Goal: Information Seeking & Learning: Check status

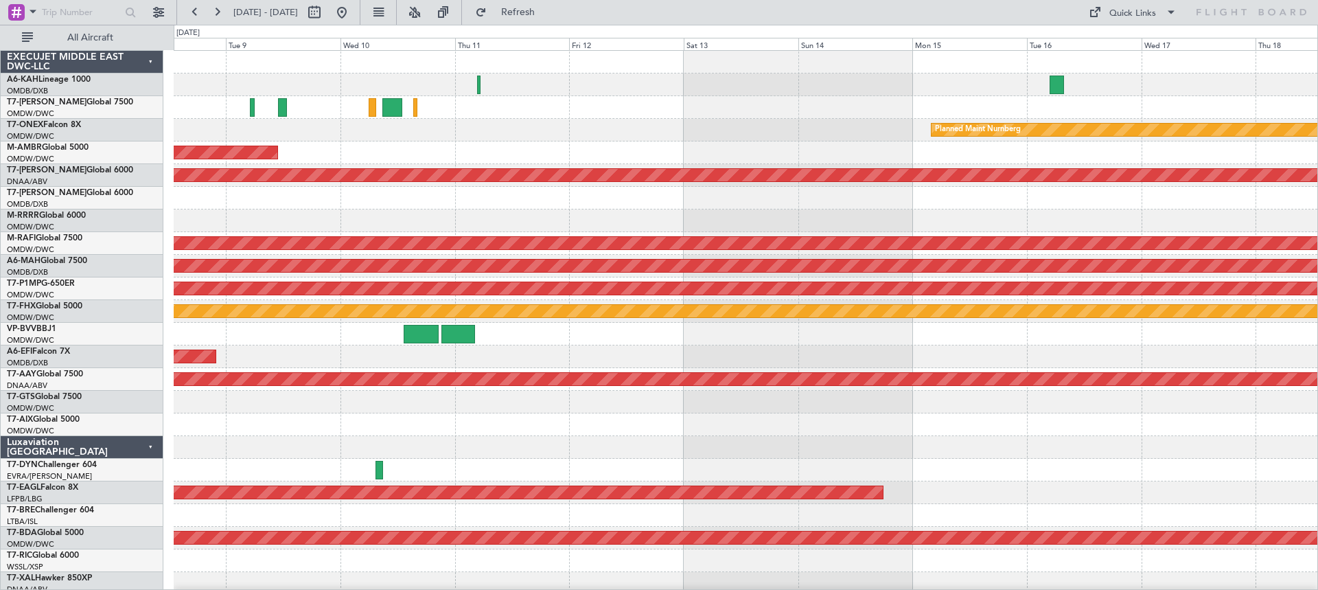
click at [0, 229] on html "[DATE] - [DATE] Refresh Quick Links All Aircraft Planned Maint [GEOGRAPHIC_DATA…" at bounding box center [659, 295] width 1318 height 590
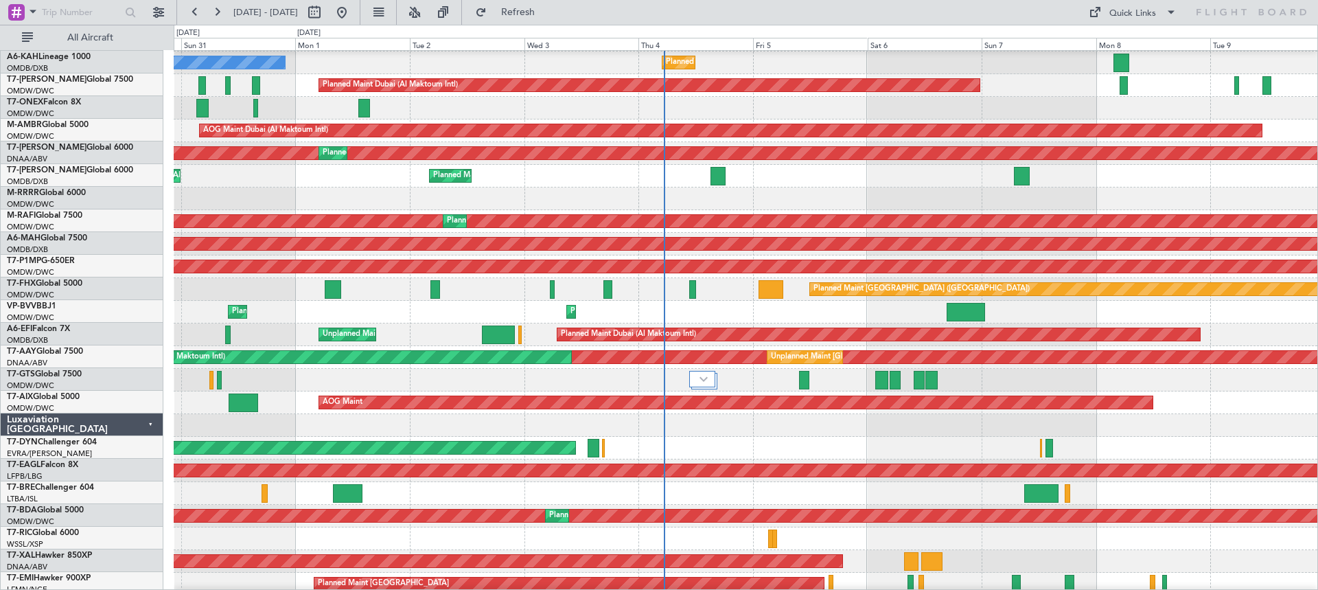
scroll to position [21, 0]
click at [1315, 189] on div "Planned Maint Dubai (Al Maktoum Intl)" at bounding box center [745, 198] width 1143 height 23
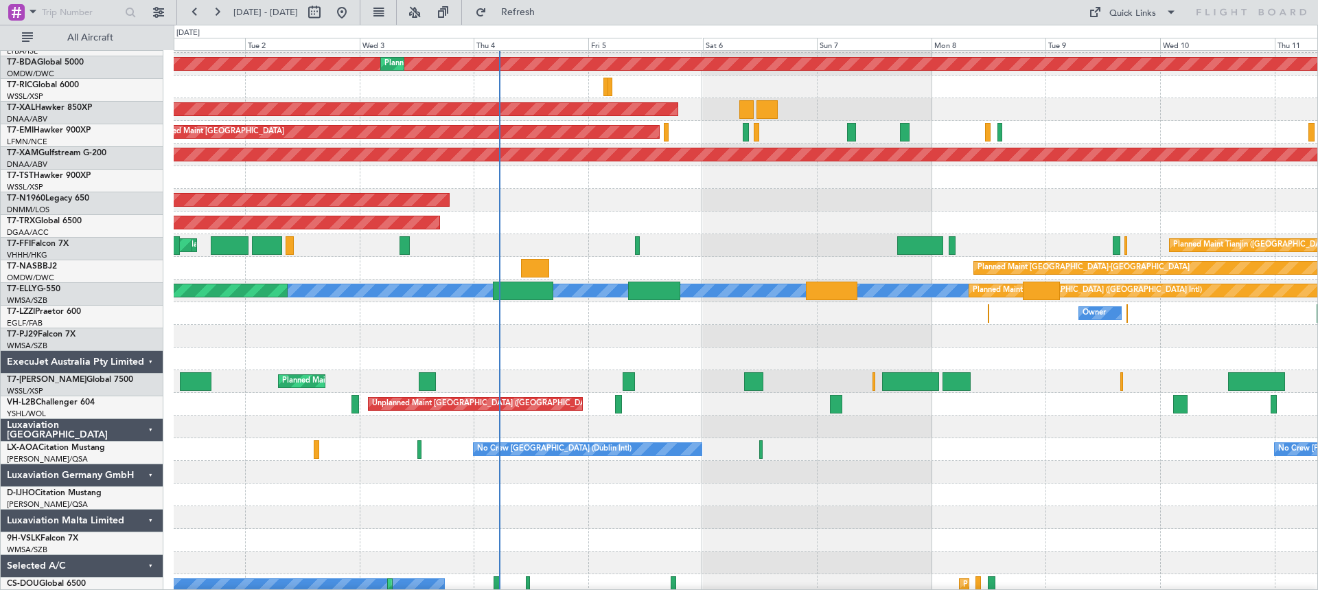
scroll to position [480, 0]
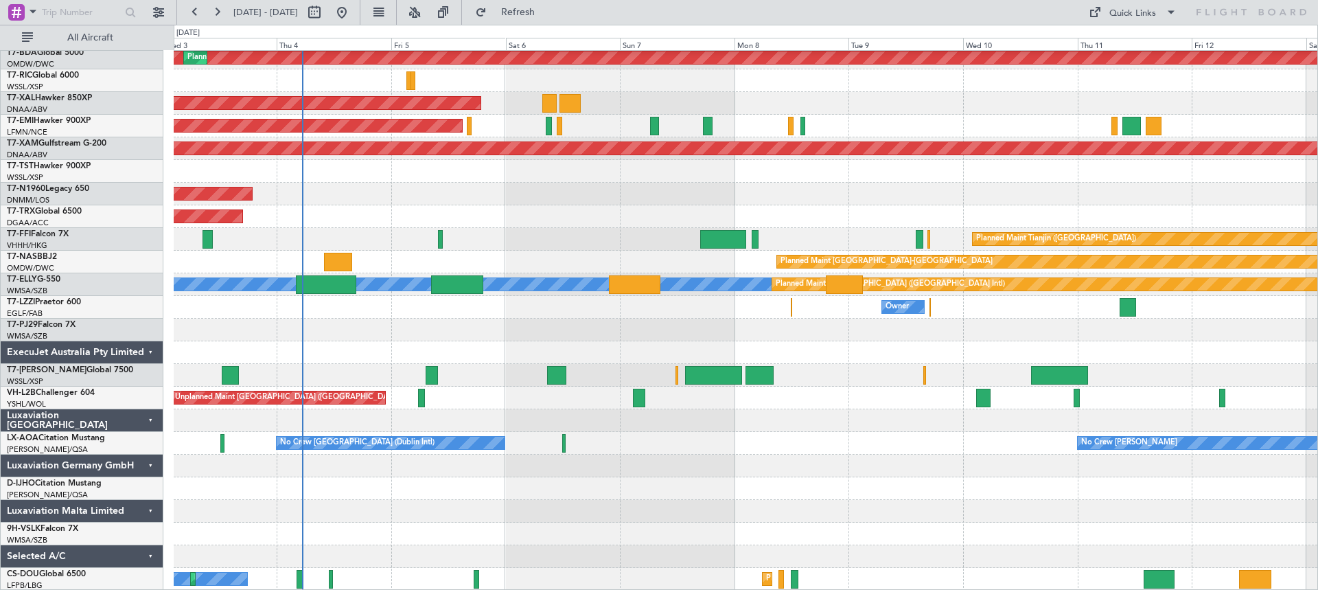
click at [725, 444] on div "Planned Maint Dubai (Al Maktoum Intl) Planned Maint [GEOGRAPHIC_DATA] (Al Makto…" at bounding box center [745, 80] width 1143 height 1019
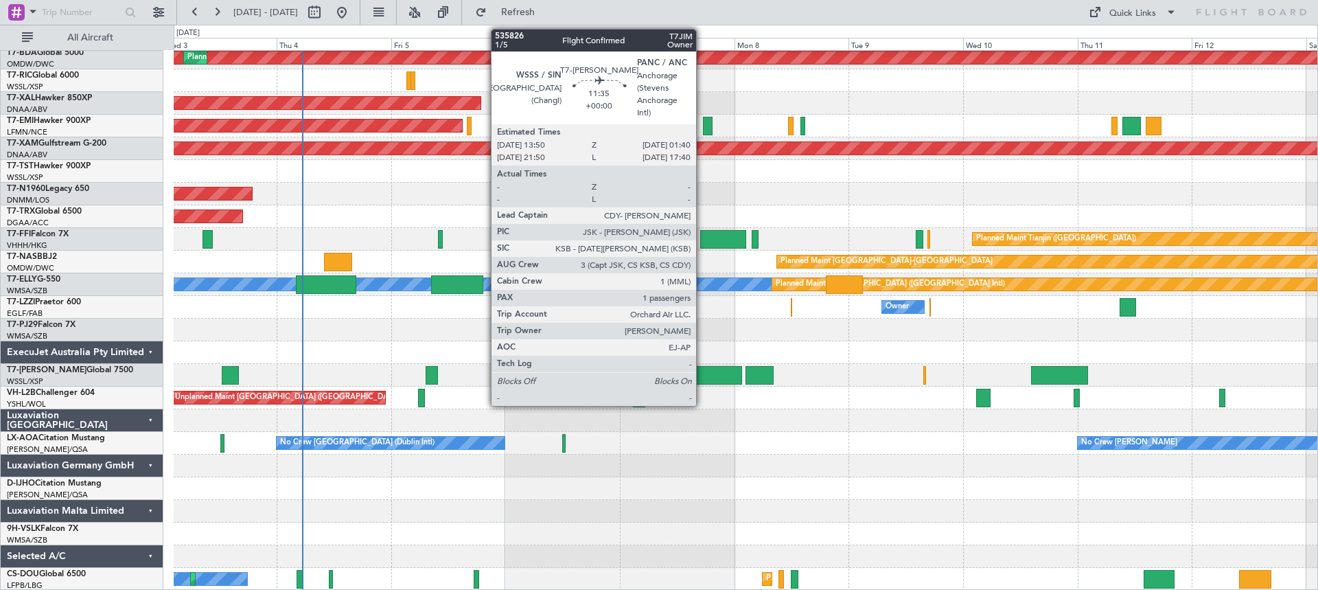
click at [702, 374] on div at bounding box center [713, 375] width 57 height 19
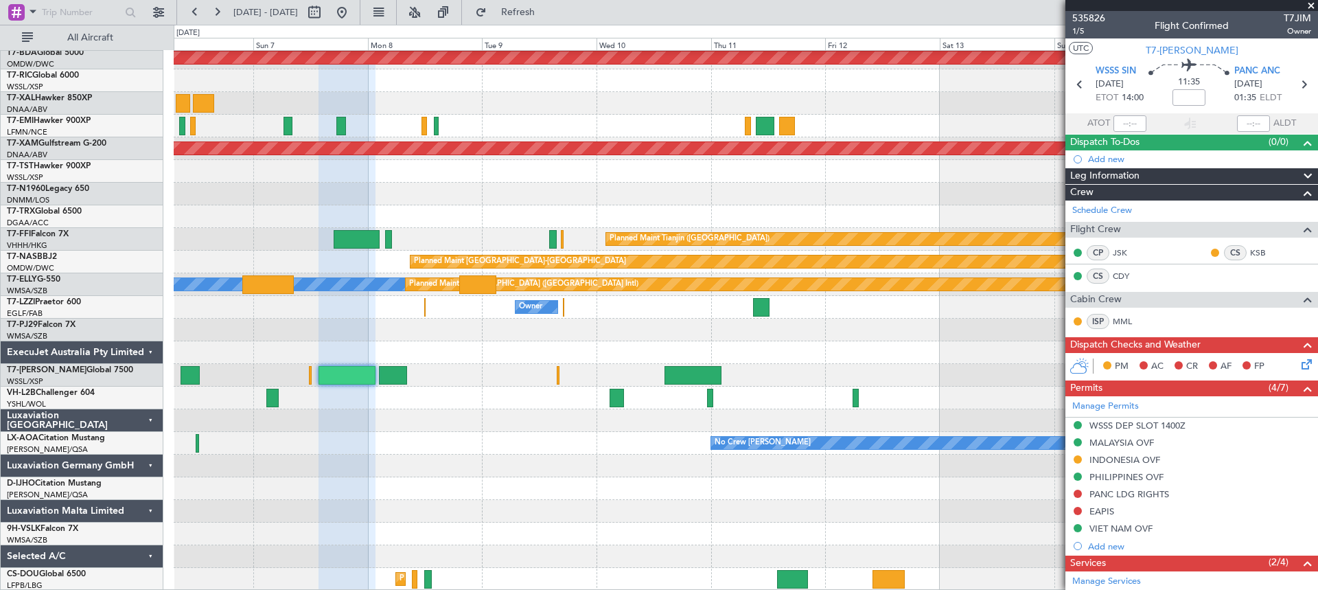
click at [491, 395] on div "Planned Maint Dubai (Al Maktoum Intl) Planned Maint [PERSON_NAME] Planned Maint…" at bounding box center [745, 80] width 1143 height 1019
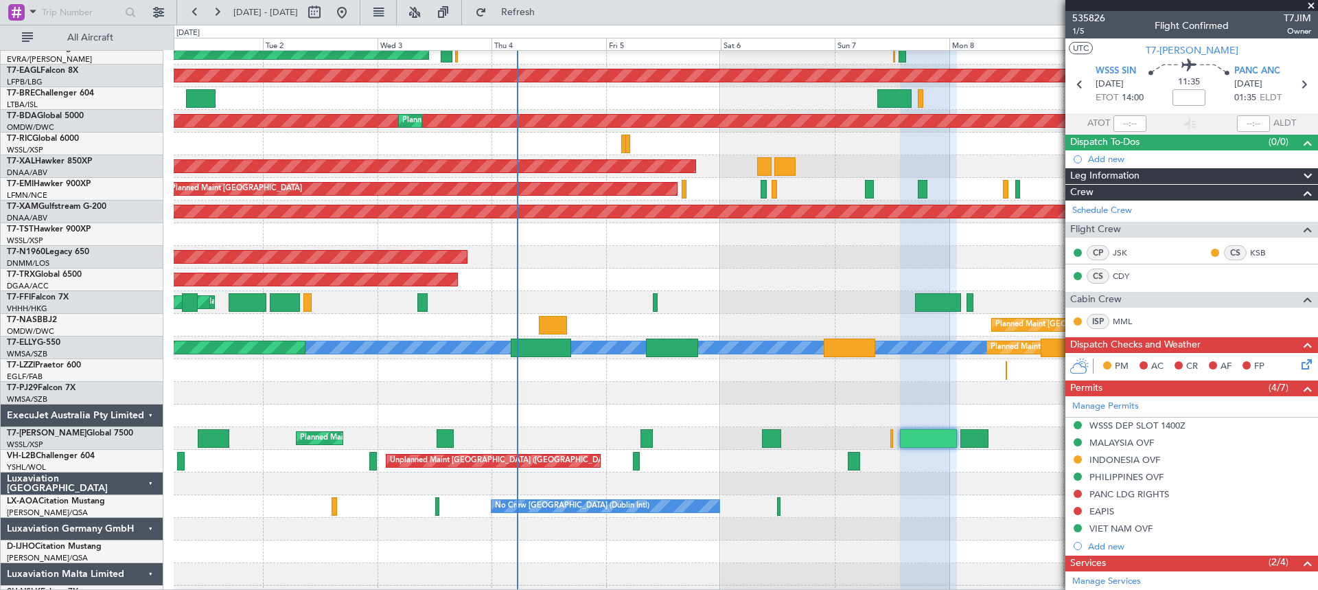
scroll to position [412, 0]
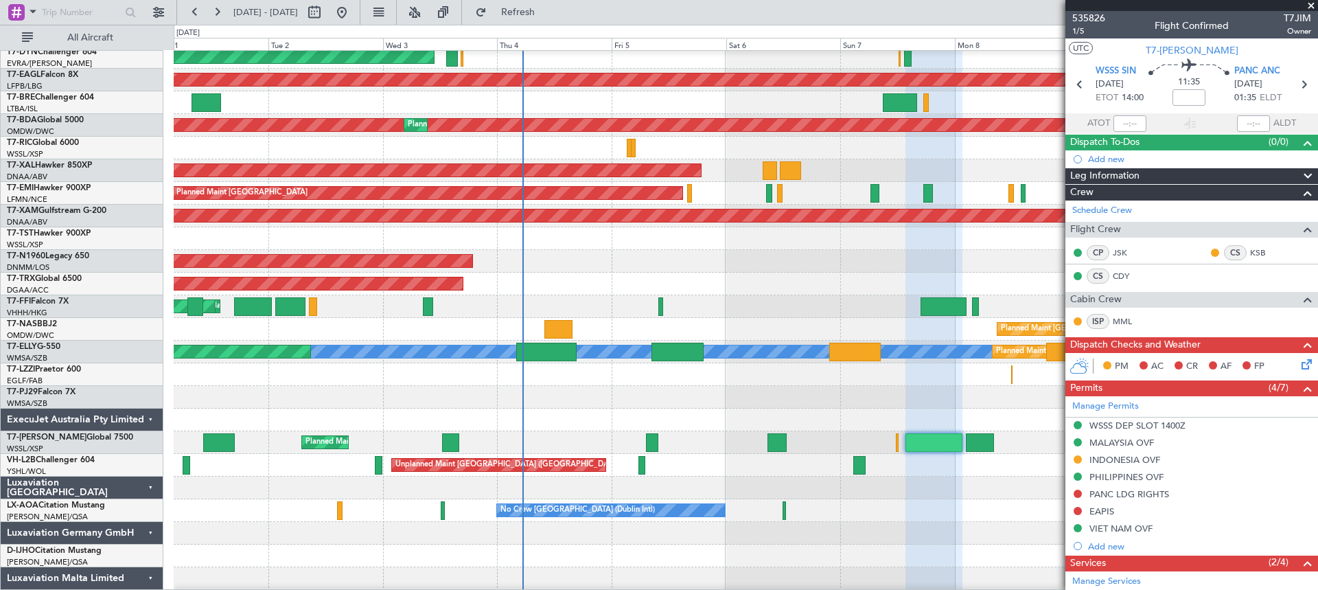
click at [1049, 520] on div "No Crew [PERSON_NAME] No Crew [GEOGRAPHIC_DATA] (Dublin Intl)" at bounding box center [745, 510] width 1143 height 23
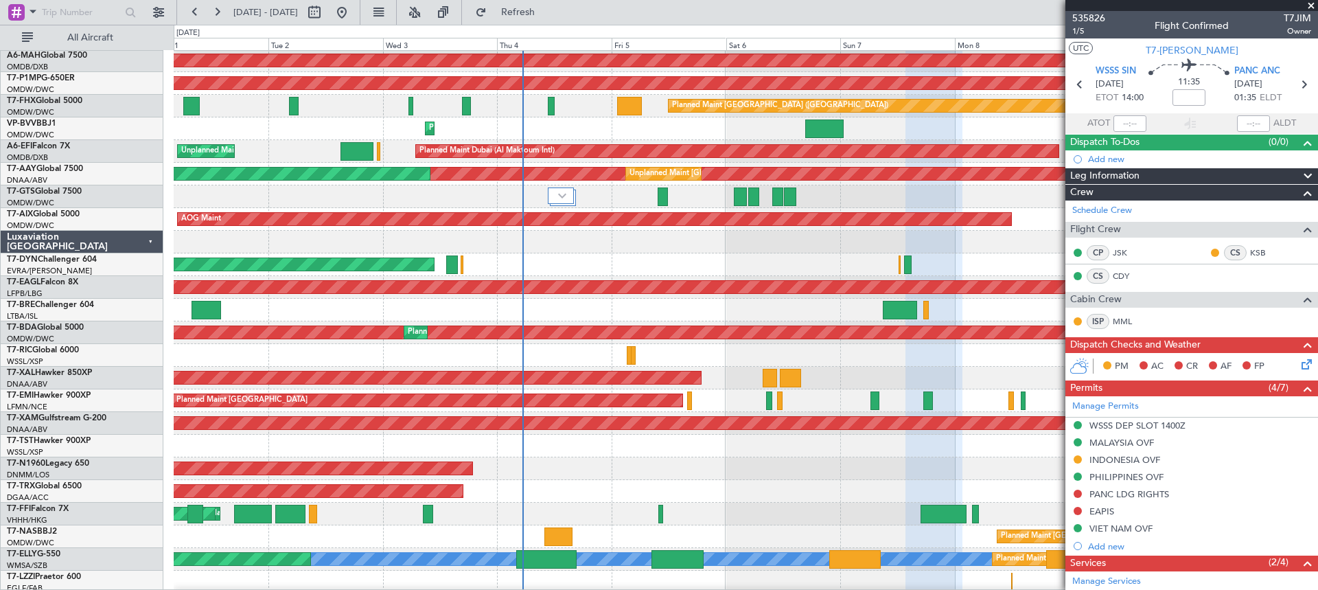
scroll to position [137, 0]
